Goal: Task Accomplishment & Management: Use online tool/utility

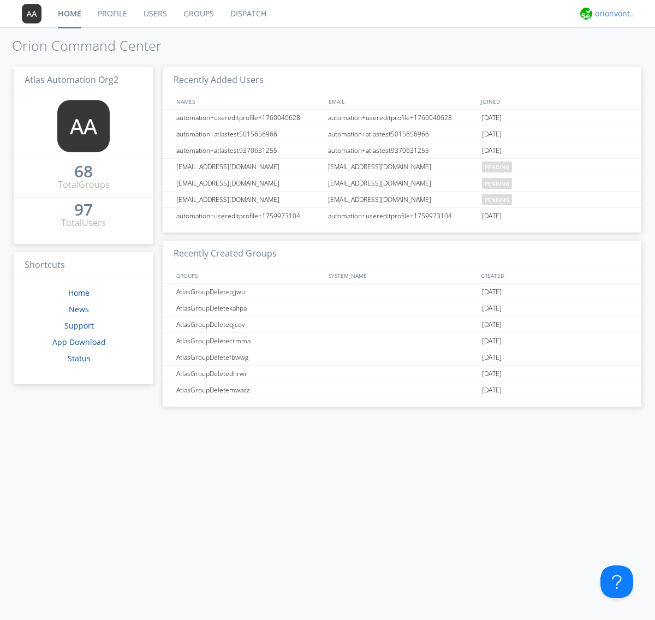
click at [613, 14] on div "orionvontas+atlas+automation+org2" at bounding box center [615, 13] width 41 height 11
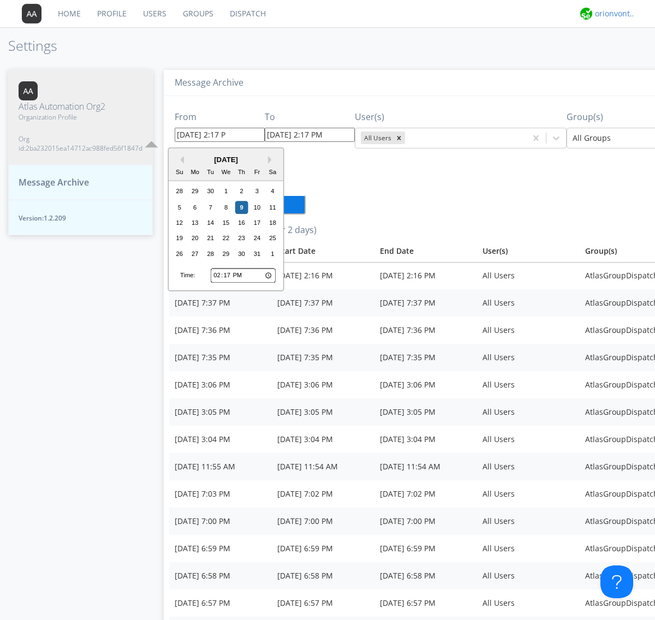
type input "[DATE] 2:17 PM"
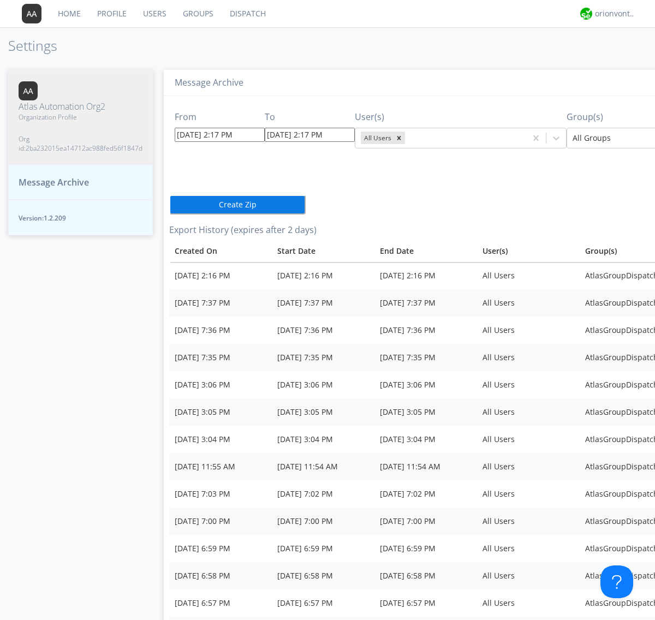
click at [397, 138] on icon "Remove All Users" at bounding box center [399, 138] width 4 height 4
click at [407, 138] on input "text" at bounding box center [408, 138] width 2 height 11
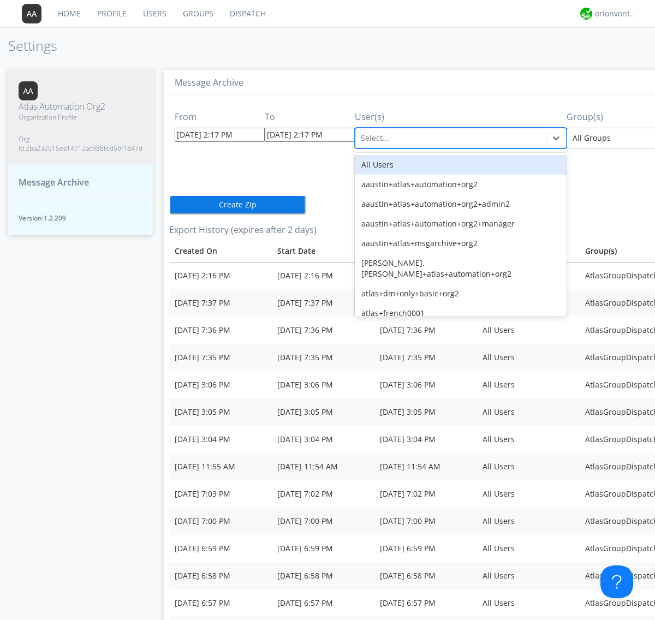
click at [598, 138] on div at bounding box center [653, 138] width 160 height 13
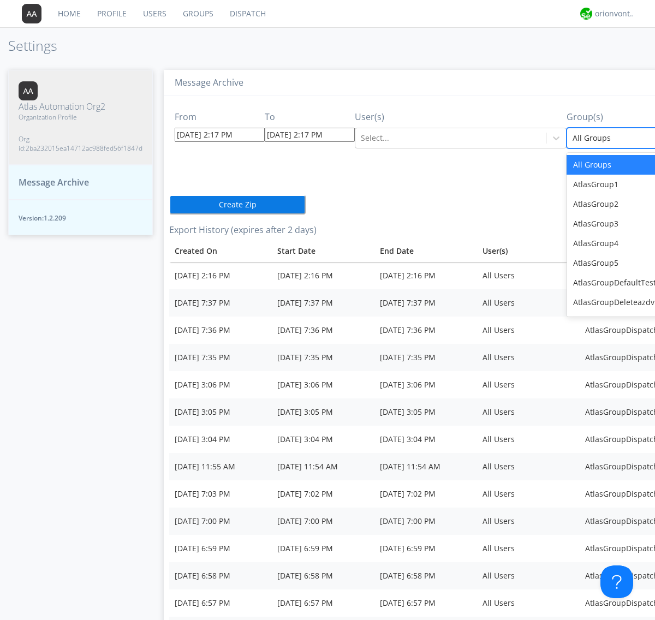
scroll to position [0, 9]
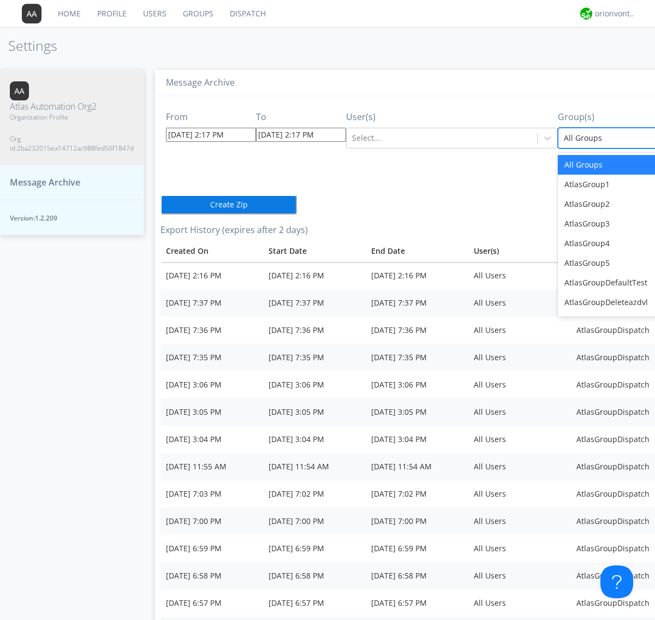
click at [161, 195] on button "Create Zip" at bounding box center [229, 205] width 136 height 20
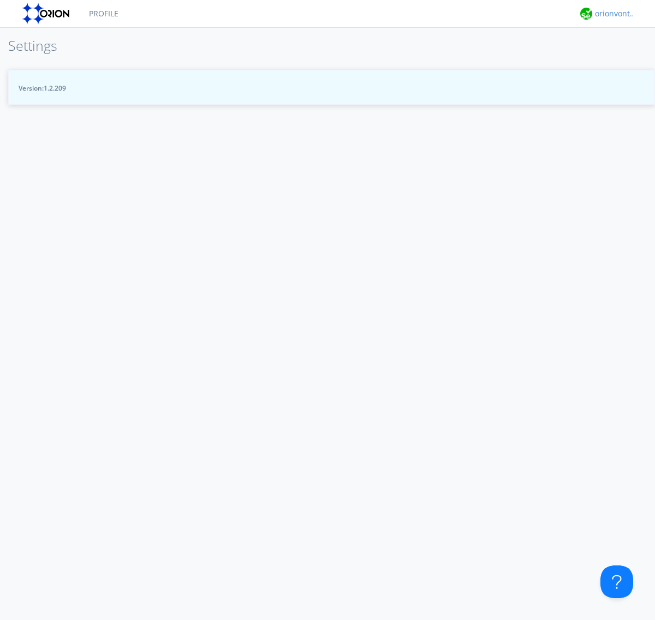
click at [613, 14] on div "orionvontas+atlas+automation+org2" at bounding box center [615, 13] width 41 height 11
